Goal: Task Accomplishment & Management: Use online tool/utility

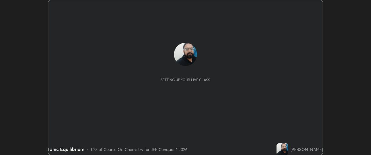
scroll to position [155, 371]
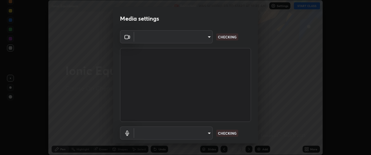
type input "ffb915138f5094fbba49c7dcbdc0b3377f3315ea980a35094b33733fc21d282d"
click at [192, 131] on body "Erase all Ionic Equilibrium Recording WAS SCHEDULED TO START AT 10:45 AM Settin…" at bounding box center [185, 77] width 371 height 155
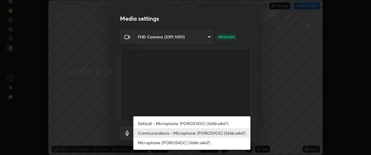
click at [190, 141] on li "Microphone (POROSVOC) (1d6b:a4a7)" at bounding box center [191, 143] width 117 height 10
type input "3fb3650eade0ec0a1bd0a7d1f87ca9eb5d548a38c0fe8b6180c3065924ba7fd6"
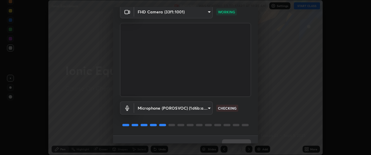
scroll to position [36, 0]
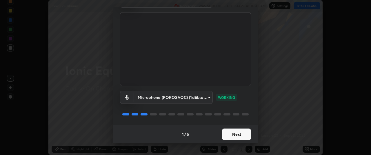
click at [230, 134] on button "Next" at bounding box center [236, 134] width 29 height 12
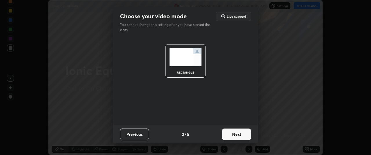
scroll to position [0, 0]
click at [230, 135] on button "Next" at bounding box center [236, 134] width 29 height 12
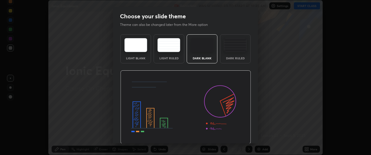
click at [232, 136] on img at bounding box center [185, 107] width 131 height 74
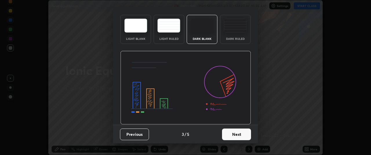
click at [232, 131] on button "Next" at bounding box center [236, 134] width 29 height 12
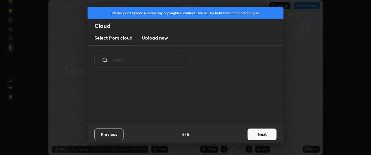
scroll to position [49, 186]
click at [261, 133] on button "Next" at bounding box center [262, 134] width 29 height 12
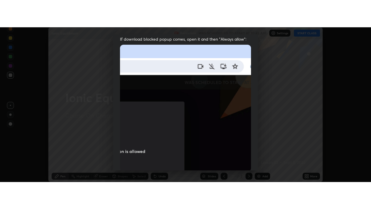
scroll to position [154, 0]
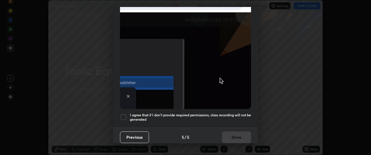
click at [123, 114] on div at bounding box center [123, 116] width 7 height 7
click at [229, 134] on button "Done" at bounding box center [236, 137] width 29 height 12
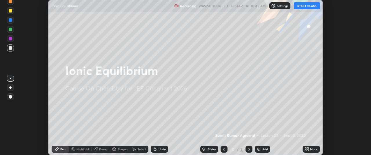
click at [304, 6] on button "START CLASS" at bounding box center [307, 5] width 26 height 7
click at [310, 149] on div "More" at bounding box center [311, 148] width 17 height 7
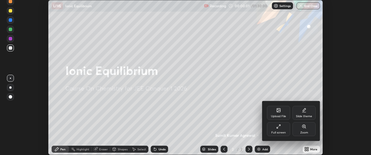
click at [281, 129] on div "Full screen" at bounding box center [278, 129] width 23 height 14
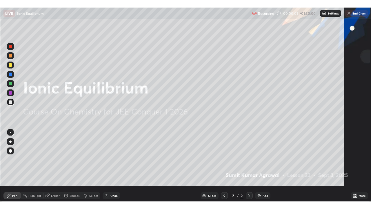
scroll to position [209, 371]
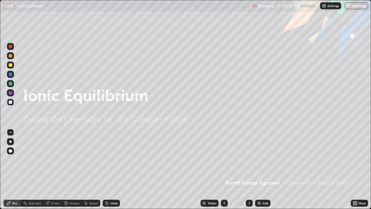
click at [267, 154] on div "Add" at bounding box center [266, 203] width 6 height 3
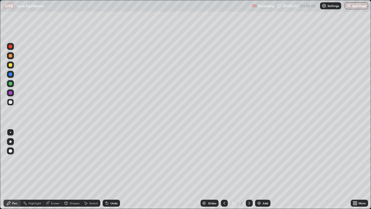
click at [109, 154] on div "Undo" at bounding box center [111, 203] width 17 height 7
click at [111, 154] on div "Undo" at bounding box center [114, 203] width 7 height 3
click at [112, 154] on div "Undo" at bounding box center [114, 203] width 7 height 3
click at [111, 154] on div "Undo" at bounding box center [114, 203] width 7 height 3
click at [112, 154] on div "Undo" at bounding box center [111, 203] width 17 height 7
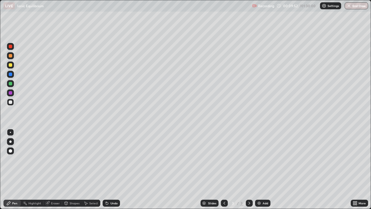
click at [259, 154] on img at bounding box center [259, 203] width 5 height 5
click at [224, 154] on icon at bounding box center [224, 203] width 5 height 5
click at [250, 154] on icon at bounding box center [250, 203] width 2 height 3
click at [113, 154] on div "Undo" at bounding box center [114, 203] width 7 height 3
click at [224, 154] on icon at bounding box center [224, 203] width 5 height 5
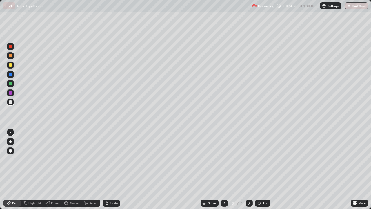
click at [249, 154] on icon at bounding box center [249, 203] width 5 height 5
click at [261, 154] on img at bounding box center [259, 203] width 5 height 5
click at [260, 154] on img at bounding box center [259, 203] width 5 height 5
click at [114, 154] on div "Undo" at bounding box center [111, 203] width 17 height 7
click at [113, 154] on div "Undo" at bounding box center [111, 203] width 17 height 7
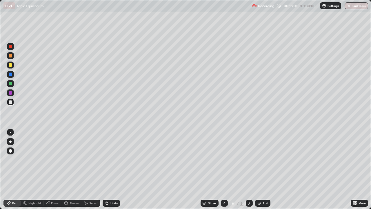
click at [113, 154] on div "Undo" at bounding box center [114, 203] width 7 height 3
click at [115, 154] on div "Undo" at bounding box center [111, 203] width 17 height 7
click at [111, 154] on div "Undo" at bounding box center [111, 203] width 17 height 7
click at [113, 154] on div "Undo" at bounding box center [111, 203] width 17 height 7
click at [113, 154] on div "Undo" at bounding box center [114, 203] width 7 height 3
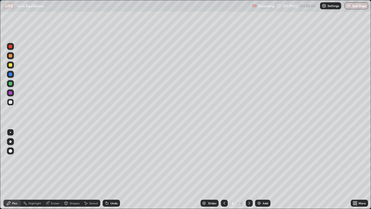
click at [110, 154] on div "Undo" at bounding box center [111, 203] width 17 height 7
click at [113, 154] on div "Undo" at bounding box center [110, 203] width 20 height 12
click at [112, 154] on div "Undo" at bounding box center [110, 203] width 20 height 12
click at [111, 154] on div "Undo" at bounding box center [114, 203] width 7 height 3
click at [76, 154] on div "Shapes" at bounding box center [75, 203] width 10 height 3
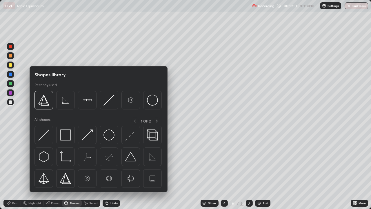
click at [55, 154] on div "Eraser" at bounding box center [55, 203] width 9 height 3
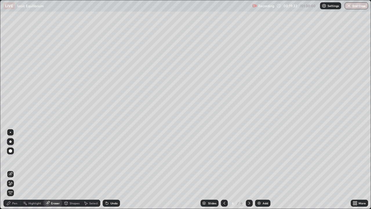
click at [13, 154] on div "Pen" at bounding box center [11, 203] width 17 height 7
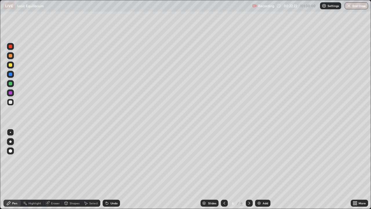
click at [257, 154] on img at bounding box center [259, 203] width 5 height 5
click at [113, 154] on div "Undo" at bounding box center [114, 203] width 7 height 3
click at [112, 154] on div "Undo" at bounding box center [111, 203] width 17 height 7
click at [114, 154] on div "Undo" at bounding box center [111, 203] width 17 height 7
click at [51, 154] on div "Eraser" at bounding box center [53, 203] width 19 height 7
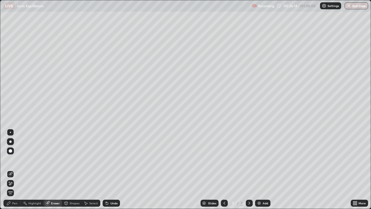
click at [14, 154] on div "Pen" at bounding box center [11, 203] width 17 height 7
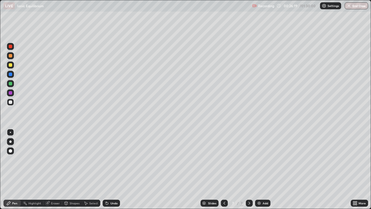
click at [108, 154] on icon at bounding box center [107, 203] width 5 height 5
click at [113, 154] on div "Undo" at bounding box center [114, 203] width 7 height 3
click at [75, 154] on div "Shapes" at bounding box center [72, 203] width 20 height 12
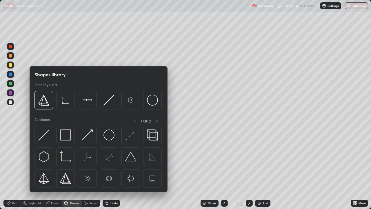
click at [13, 154] on div "Pen" at bounding box center [14, 203] width 5 height 3
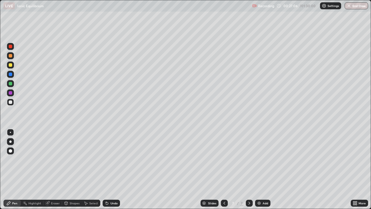
click at [87, 154] on div "Select" at bounding box center [91, 203] width 19 height 12
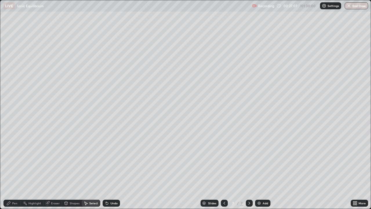
click at [88, 154] on div "0 ° Undo Copy Duplicate Duplicate to new slide Delete" at bounding box center [185, 104] width 371 height 208
click at [9, 154] on icon at bounding box center [8, 202] width 3 height 3
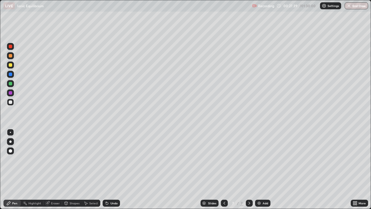
click at [224, 154] on icon at bounding box center [224, 203] width 5 height 5
click at [249, 154] on icon at bounding box center [249, 203] width 5 height 5
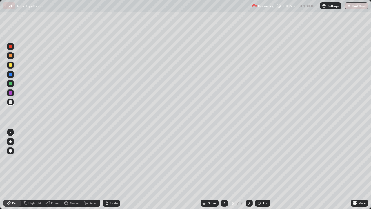
click at [249, 154] on icon at bounding box center [250, 203] width 2 height 3
click at [248, 154] on icon at bounding box center [249, 203] width 5 height 5
click at [247, 154] on div at bounding box center [249, 203] width 7 height 7
click at [263, 154] on div "Add" at bounding box center [266, 203] width 6 height 3
click at [112, 154] on div "Undo" at bounding box center [111, 203] width 17 height 7
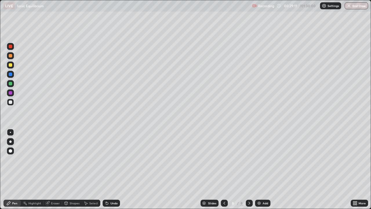
click at [113, 154] on div "Undo" at bounding box center [114, 203] width 7 height 3
click at [114, 154] on div "Undo" at bounding box center [114, 203] width 7 height 3
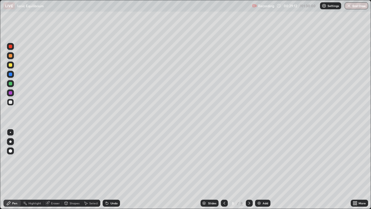
click at [113, 154] on div "Undo" at bounding box center [114, 203] width 7 height 3
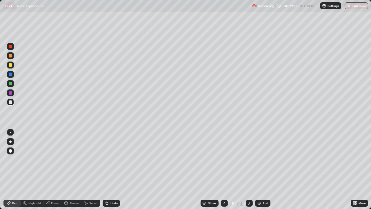
click at [113, 154] on div "Undo" at bounding box center [114, 203] width 7 height 3
click at [117, 154] on div "Undo" at bounding box center [111, 203] width 17 height 7
click at [116, 154] on div "Undo" at bounding box center [111, 203] width 17 height 7
click at [116, 154] on div "Undo" at bounding box center [114, 203] width 7 height 3
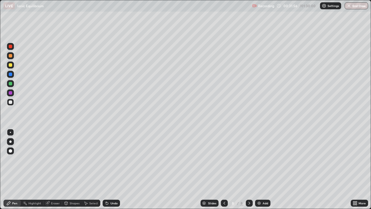
click at [224, 154] on icon at bounding box center [224, 203] width 5 height 5
click at [249, 154] on icon at bounding box center [249, 203] width 5 height 5
click at [249, 154] on icon at bounding box center [250, 203] width 2 height 3
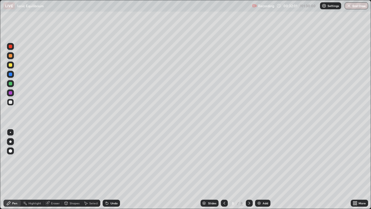
click at [249, 154] on icon at bounding box center [249, 203] width 5 height 5
click at [114, 154] on div "Undo" at bounding box center [114, 203] width 7 height 3
click at [113, 154] on div "Undo" at bounding box center [111, 203] width 17 height 7
click at [115, 154] on div "Undo" at bounding box center [111, 203] width 17 height 7
click at [259, 154] on img at bounding box center [259, 203] width 5 height 5
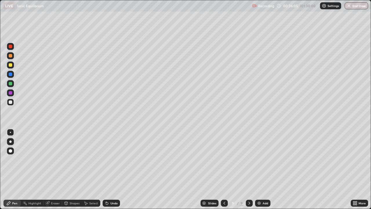
click at [107, 154] on icon at bounding box center [107, 203] width 2 height 2
click at [109, 154] on div "Undo" at bounding box center [111, 203] width 17 height 7
click at [110, 154] on div "Undo" at bounding box center [111, 203] width 17 height 7
click at [222, 154] on div at bounding box center [224, 203] width 7 height 7
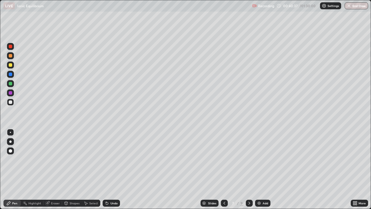
click at [223, 154] on div at bounding box center [224, 203] width 7 height 12
click at [248, 154] on icon at bounding box center [249, 203] width 5 height 5
click at [249, 154] on icon at bounding box center [249, 203] width 5 height 5
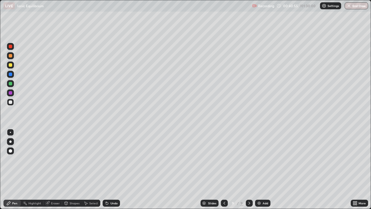
click at [249, 154] on icon at bounding box center [249, 203] width 5 height 5
click at [265, 154] on div "Add" at bounding box center [266, 203] width 6 height 3
click at [224, 154] on icon at bounding box center [224, 203] width 5 height 5
click at [248, 154] on icon at bounding box center [249, 203] width 5 height 5
click at [55, 154] on div "Eraser" at bounding box center [53, 203] width 19 height 7
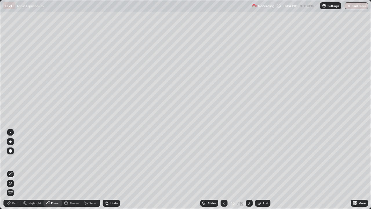
click at [12, 154] on div "Pen" at bounding box center [14, 203] width 5 height 3
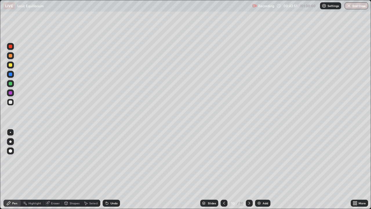
click at [113, 154] on div "Undo" at bounding box center [114, 203] width 7 height 3
click at [263, 154] on div "Add" at bounding box center [266, 203] width 6 height 3
click at [112, 154] on div "Undo" at bounding box center [114, 203] width 7 height 3
click at [111, 154] on div "Undo" at bounding box center [114, 203] width 7 height 3
click at [109, 154] on div "Undo" at bounding box center [111, 203] width 17 height 7
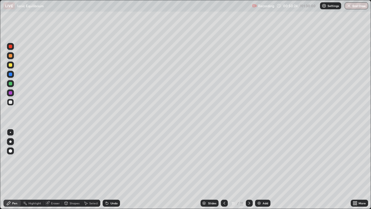
click at [109, 154] on div "Undo" at bounding box center [111, 203] width 17 height 7
click at [117, 154] on div "Undo" at bounding box center [111, 203] width 17 height 7
click at [116, 154] on div "Undo" at bounding box center [114, 203] width 7 height 3
click at [114, 154] on div "Undo" at bounding box center [114, 203] width 7 height 3
click at [115, 154] on div "Undo" at bounding box center [111, 203] width 17 height 7
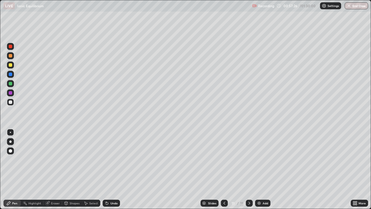
click at [260, 154] on img at bounding box center [259, 203] width 5 height 5
click at [112, 154] on div "Undo" at bounding box center [114, 203] width 7 height 3
click at [264, 154] on div "Add" at bounding box center [262, 203] width 15 height 7
click at [109, 154] on div "Undo" at bounding box center [111, 203] width 17 height 7
click at [106, 154] on icon at bounding box center [107, 203] width 2 height 2
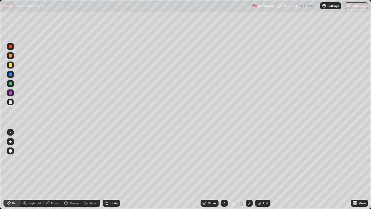
click at [113, 154] on div "Undo" at bounding box center [114, 203] width 7 height 3
click at [111, 154] on div "Undo" at bounding box center [114, 203] width 7 height 3
click at [112, 154] on div "Undo" at bounding box center [114, 203] width 7 height 3
click at [116, 154] on div "Undo" at bounding box center [111, 203] width 17 height 7
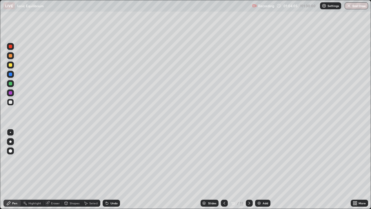
click at [117, 154] on div "Undo" at bounding box center [111, 203] width 17 height 7
click at [113, 154] on div "Undo" at bounding box center [111, 203] width 17 height 7
click at [111, 154] on div "Undo" at bounding box center [114, 203] width 7 height 3
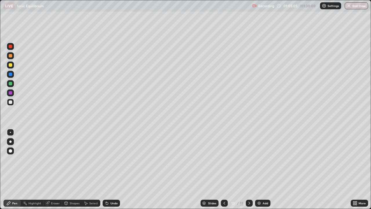
click at [112, 154] on div "Undo" at bounding box center [114, 203] width 7 height 3
click at [113, 154] on div "Undo" at bounding box center [111, 203] width 17 height 7
click at [112, 154] on div "Undo" at bounding box center [111, 203] width 17 height 7
click at [118, 154] on div "Undo" at bounding box center [111, 203] width 17 height 7
click at [114, 154] on div "Undo" at bounding box center [114, 203] width 7 height 3
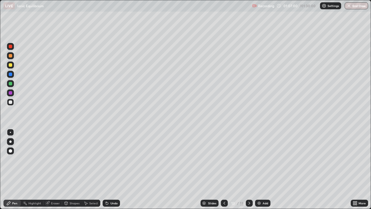
click at [114, 154] on div "Undo" at bounding box center [114, 203] width 7 height 3
click at [258, 154] on img at bounding box center [259, 203] width 5 height 5
click at [111, 154] on div "Undo" at bounding box center [114, 203] width 7 height 3
click at [111, 154] on div "Undo" at bounding box center [111, 203] width 17 height 7
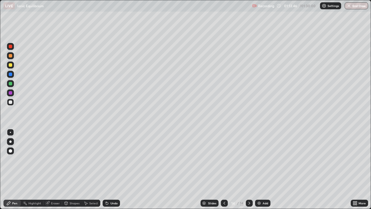
click at [111, 154] on div "Undo" at bounding box center [111, 203] width 17 height 7
click at [112, 154] on div "Undo" at bounding box center [111, 203] width 17 height 7
click at [113, 154] on div "Undo" at bounding box center [114, 203] width 7 height 3
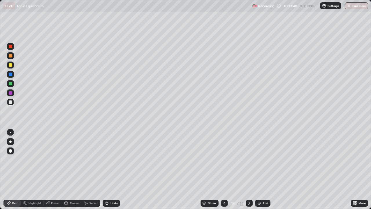
click at [55, 154] on div "Eraser" at bounding box center [53, 203] width 19 height 7
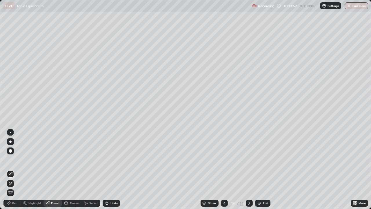
click at [16, 154] on div "Pen" at bounding box center [14, 203] width 5 height 3
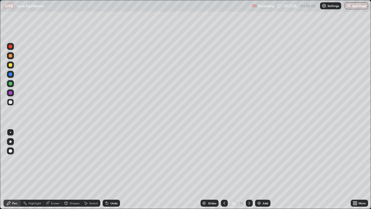
click at [265, 154] on div "Add" at bounding box center [266, 203] width 6 height 3
click at [109, 154] on div "Undo" at bounding box center [111, 203] width 17 height 7
click at [111, 154] on div "Undo" at bounding box center [114, 203] width 7 height 3
click at [275, 154] on div "Slides 15 / 15 Add" at bounding box center [235, 203] width 231 height 12
click at [261, 154] on div "Add" at bounding box center [262, 203] width 15 height 7
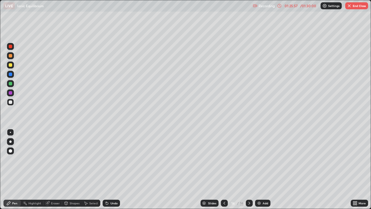
click at [224, 154] on icon at bounding box center [224, 203] width 5 height 5
click at [248, 154] on div at bounding box center [249, 203] width 7 height 7
click at [361, 6] on button "End Class" at bounding box center [357, 5] width 23 height 7
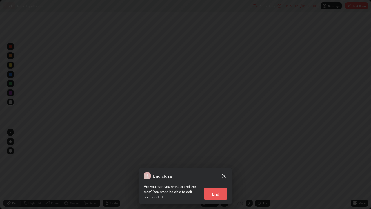
click at [211, 154] on button "End" at bounding box center [215, 194] width 23 height 12
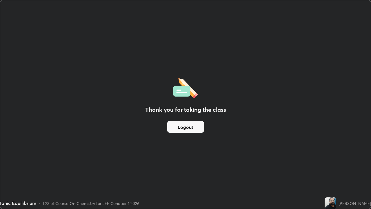
click at [186, 125] on button "Logout" at bounding box center [185, 127] width 37 height 12
